Goal: Task Accomplishment & Management: Manage account settings

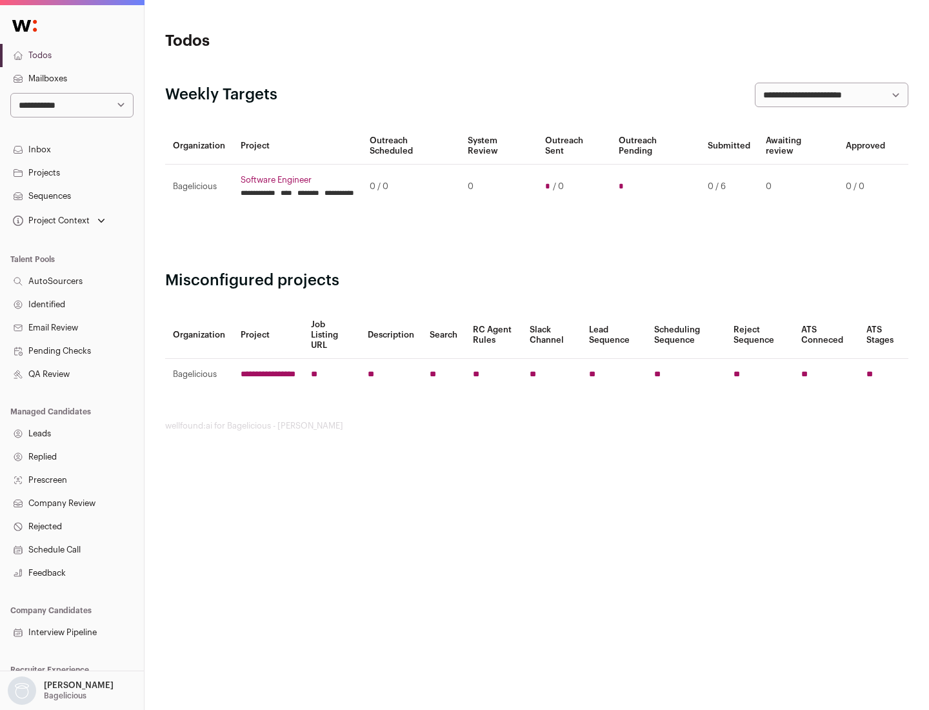
click at [72, 172] on link "Projects" at bounding box center [72, 172] width 144 height 23
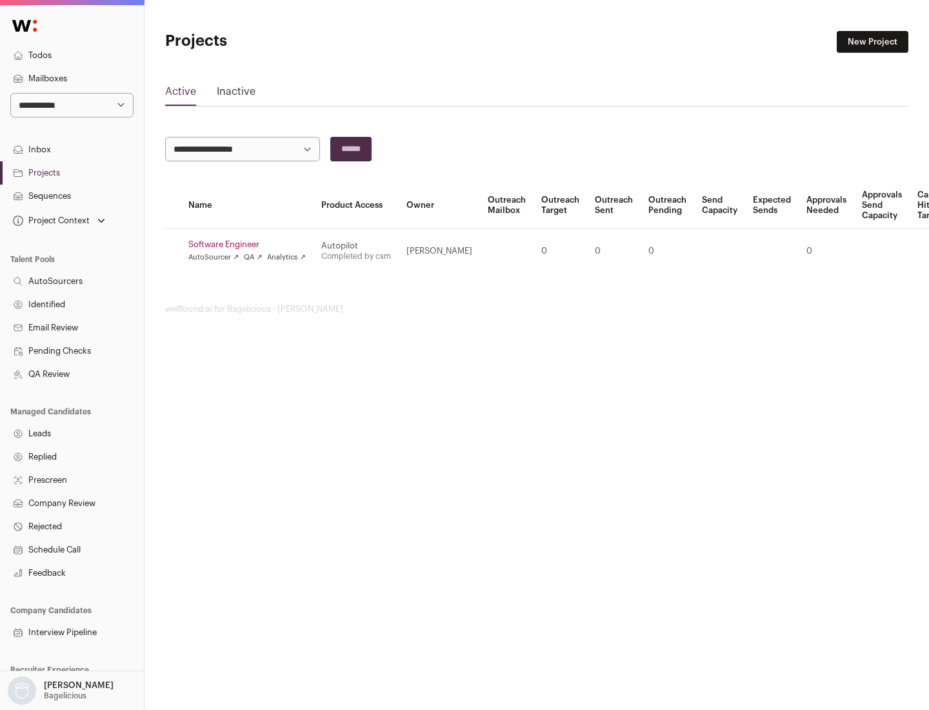
click at [251, 245] on link "Software Engineer" at bounding box center [246, 244] width 117 height 10
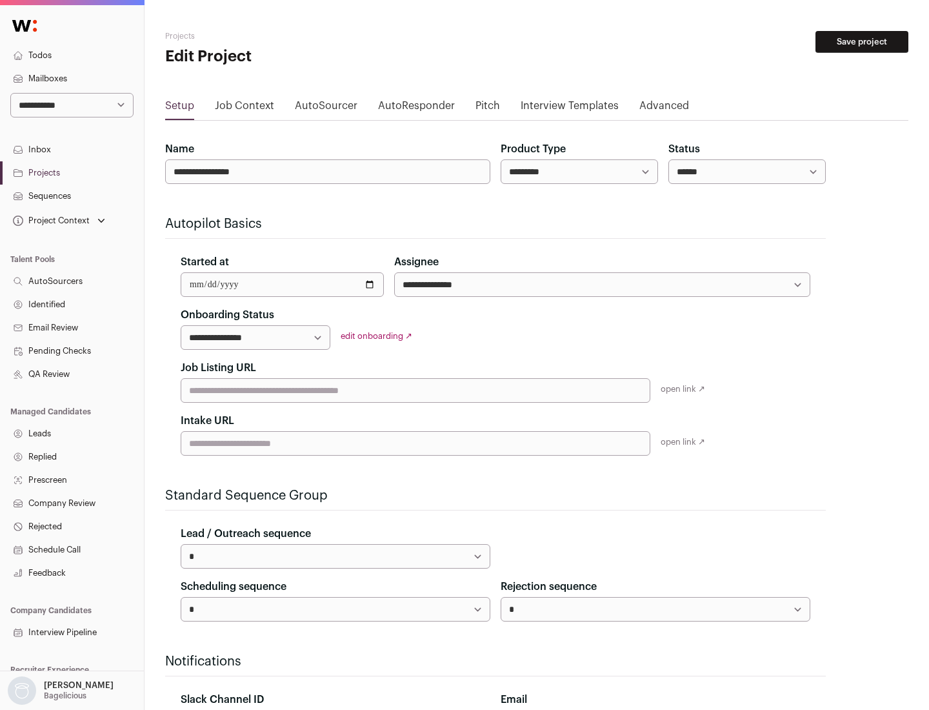
click at [862, 42] on button "Save project" at bounding box center [862, 42] width 93 height 22
